Goal: Task Accomplishment & Management: Complete application form

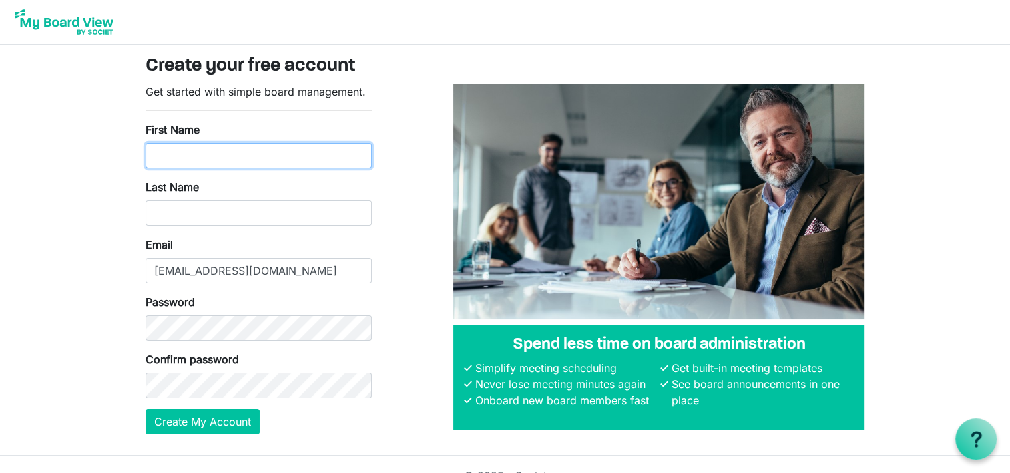
click at [290, 155] on input "First Name" at bounding box center [259, 155] width 226 height 25
type input "Michael"
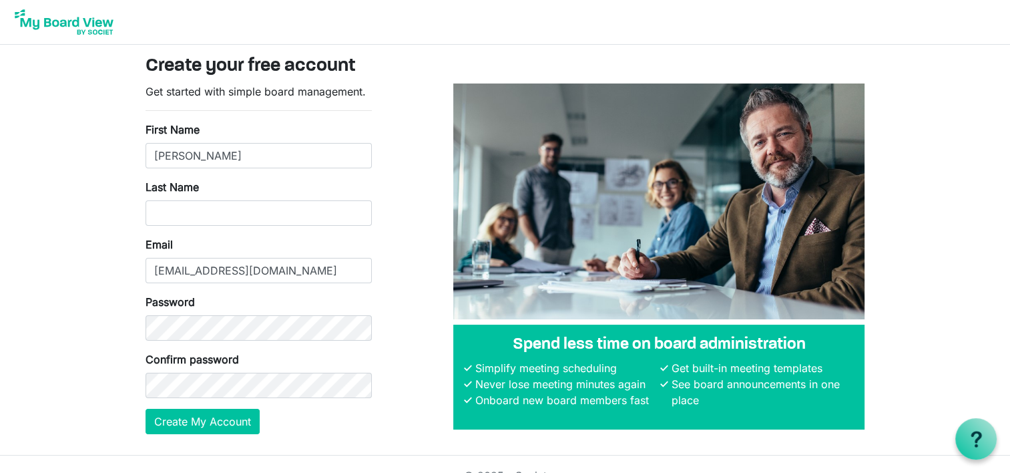
type input "Dimick"
click at [208, 422] on button "Create My Account" at bounding box center [203, 421] width 114 height 25
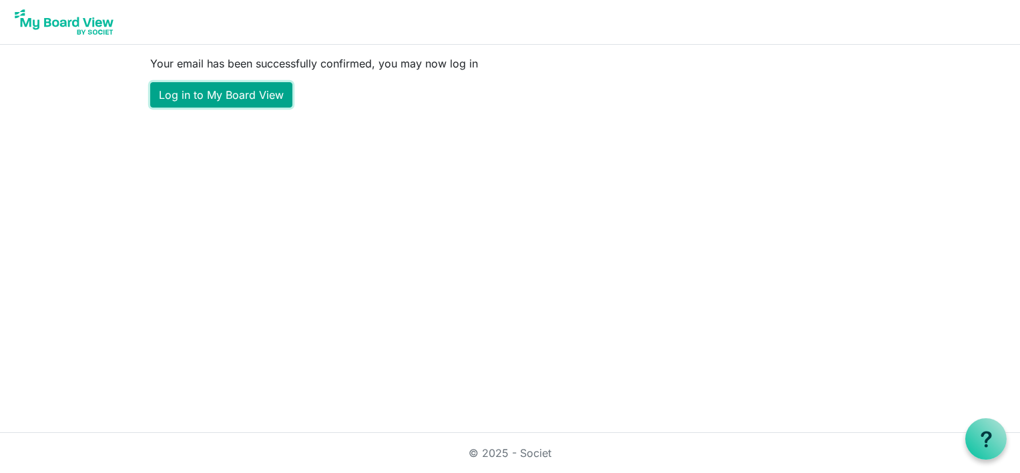
click at [240, 93] on link "Log in to My Board View" at bounding box center [221, 94] width 142 height 25
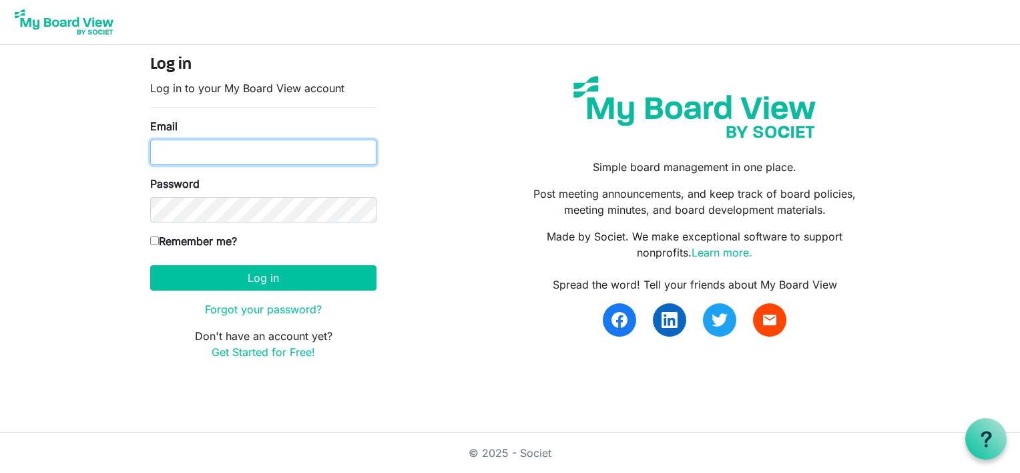
click at [222, 156] on input "Email" at bounding box center [263, 152] width 226 height 25
type input "mcdimick@gmail.com"
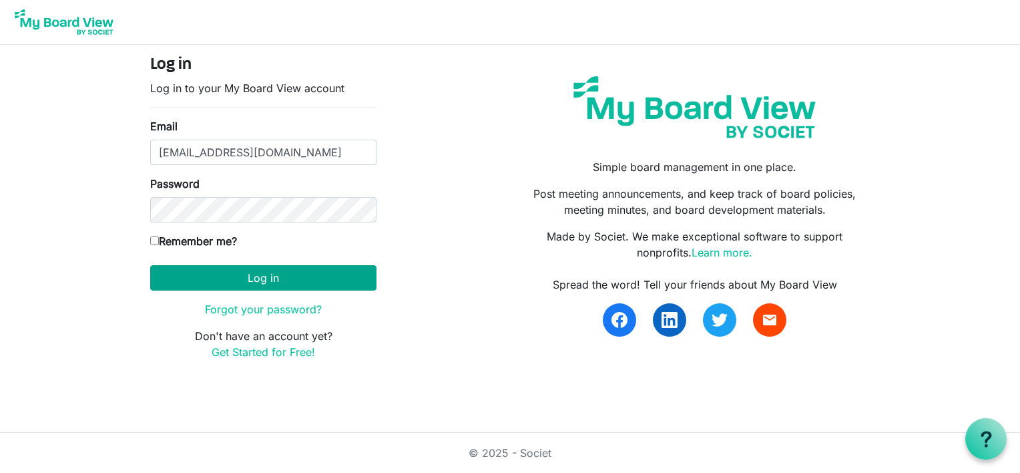
drag, startPoint x: 153, startPoint y: 238, endPoint x: 184, endPoint y: 268, distance: 43.4
click at [154, 238] on input "Remember me?" at bounding box center [154, 240] width 9 height 9
checkbox input "true"
click at [232, 283] on button "Log in" at bounding box center [263, 277] width 226 height 25
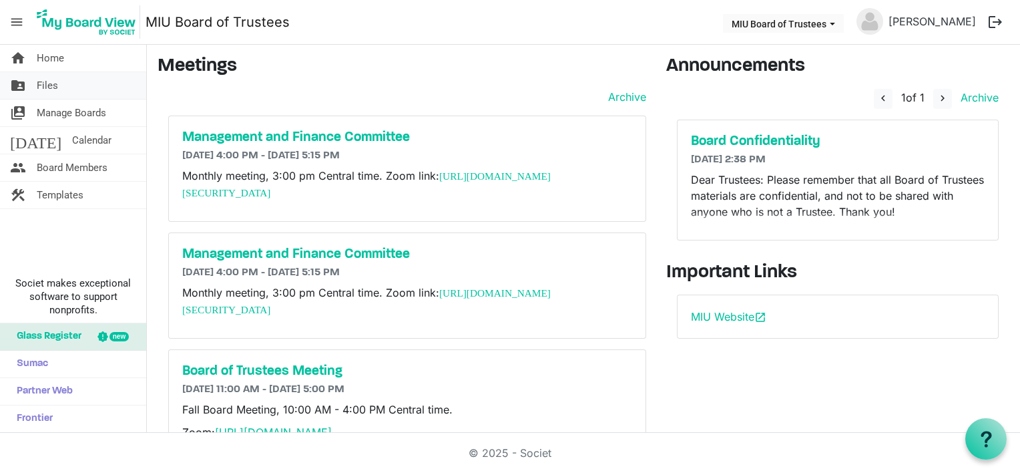
click at [70, 89] on link "folder_shared Files" at bounding box center [73, 85] width 146 height 27
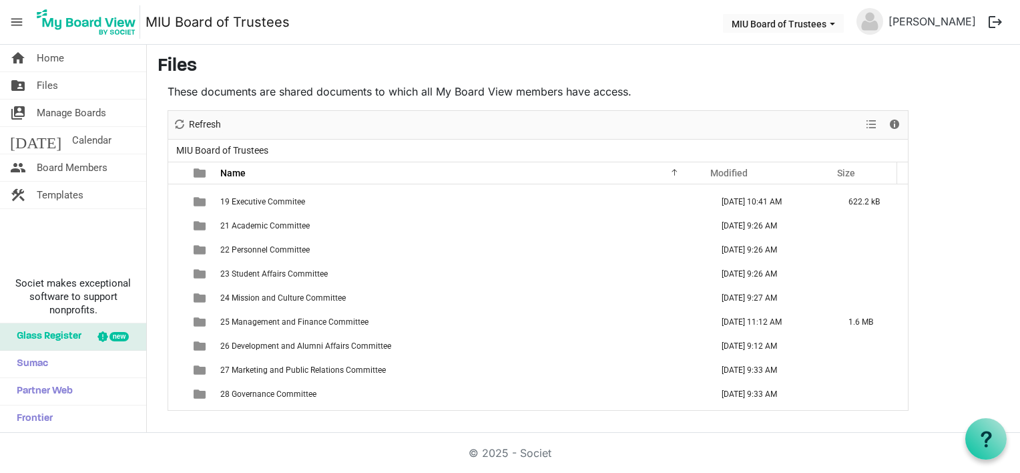
scroll to position [86, 0]
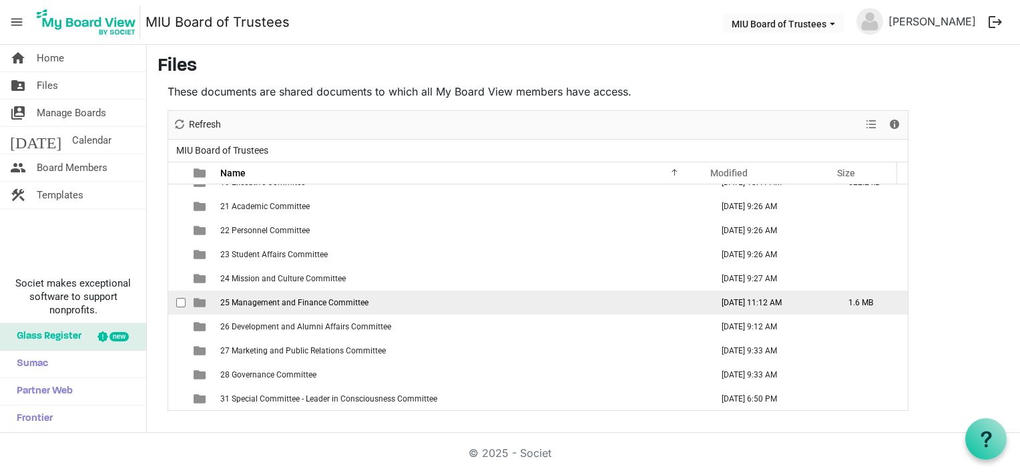
click at [252, 302] on span "25 Management and Finance Committee" at bounding box center [294, 302] width 148 height 9
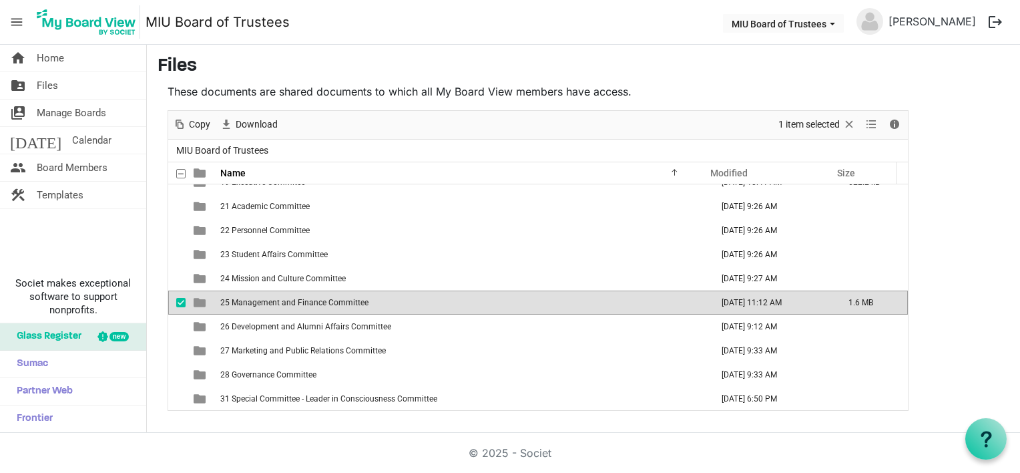
click at [252, 302] on span "25 Management and Finance Committee" at bounding box center [294, 302] width 148 height 9
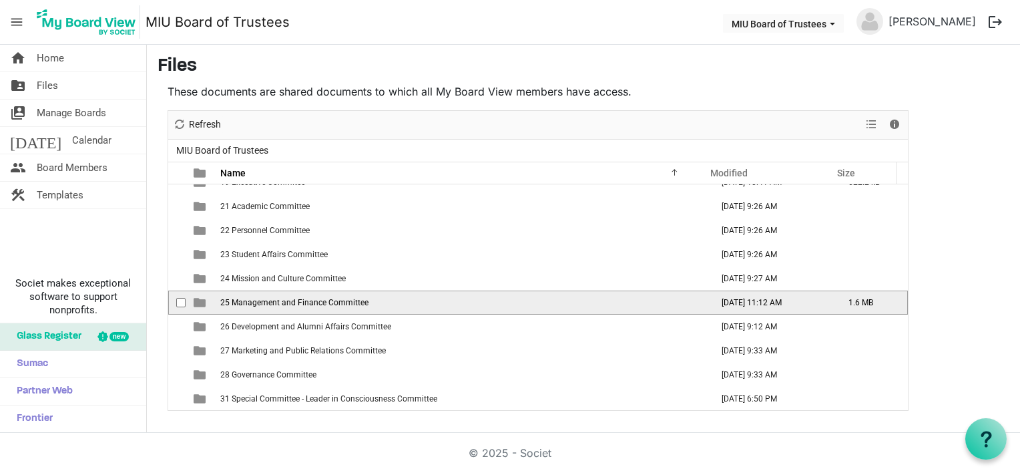
click at [252, 302] on span "25 Management and Finance Committee" at bounding box center [294, 302] width 148 height 9
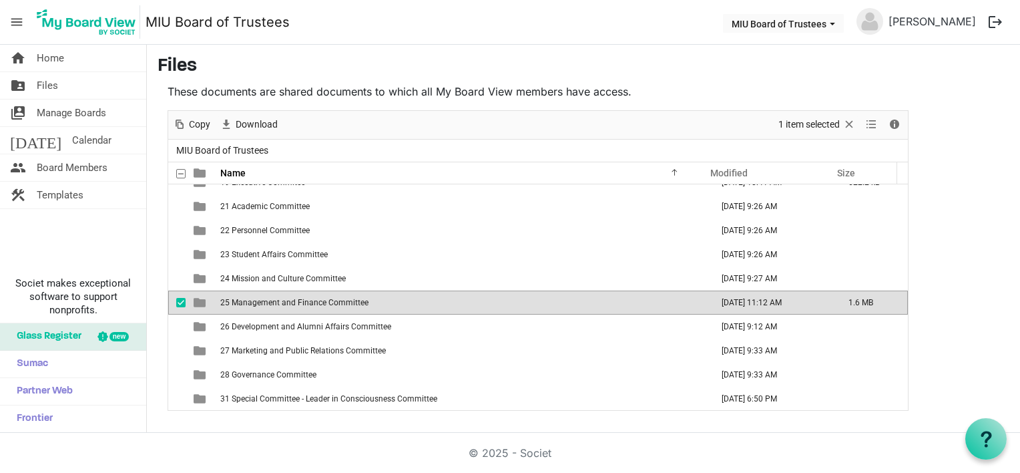
click at [252, 302] on span "25 Management and Finance Committee" at bounding box center [294, 302] width 148 height 9
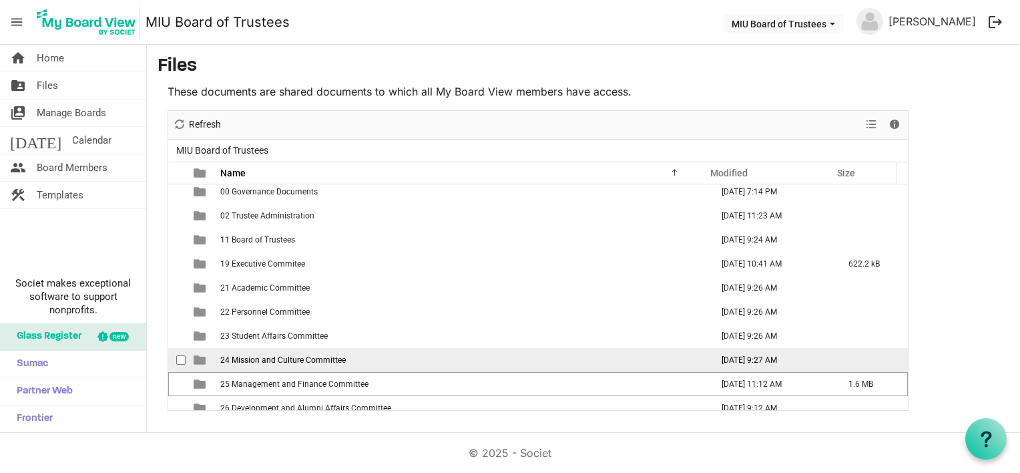
scroll to position [0, 0]
